Goal: Task Accomplishment & Management: Use online tool/utility

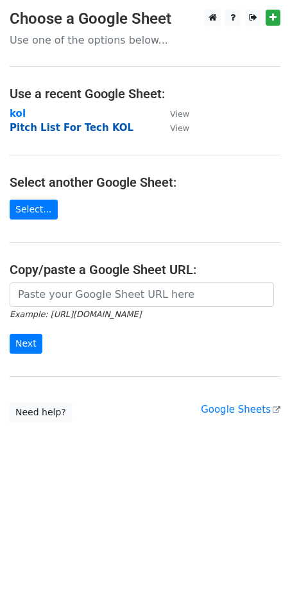
click at [105, 125] on strong "Pitch List For Tech KOL" at bounding box center [72, 128] width 124 height 12
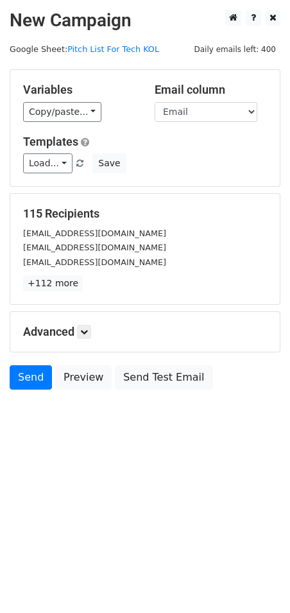
click at [70, 162] on span "Load... 自动胶枪-真真 K1 2 自动胶枪-Thuraya D1 4 K1 Scrubber 1 APP-真真 APP-司司 Pocket Air P…" at bounding box center [54, 163] width 63 height 12
click at [62, 164] on link "Load..." at bounding box center [47, 163] width 49 height 20
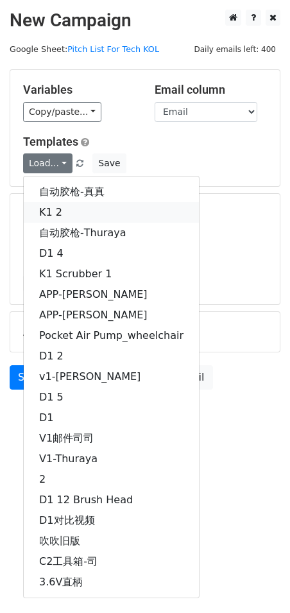
click at [68, 207] on link "K1 2" at bounding box center [111, 212] width 175 height 21
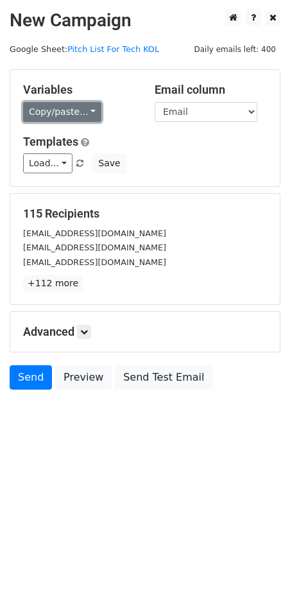
drag, startPoint x: 89, startPoint y: 108, endPoint x: 98, endPoint y: 141, distance: 34.1
click at [90, 108] on link "Copy/paste..." at bounding box center [62, 112] width 78 height 20
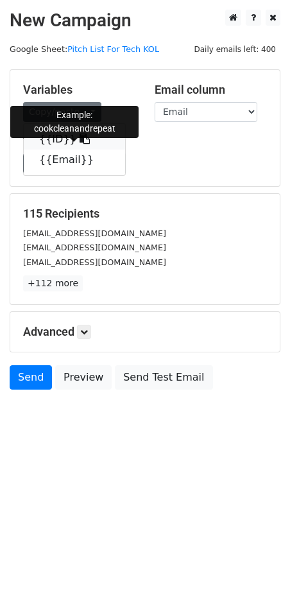
click at [80, 139] on icon at bounding box center [85, 139] width 10 height 10
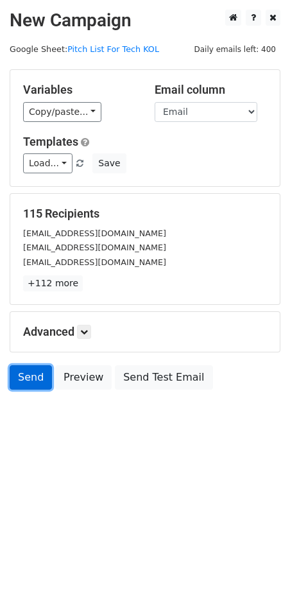
click at [28, 369] on link "Send" at bounding box center [31, 377] width 42 height 24
